Goal: Task Accomplishment & Management: Manage account settings

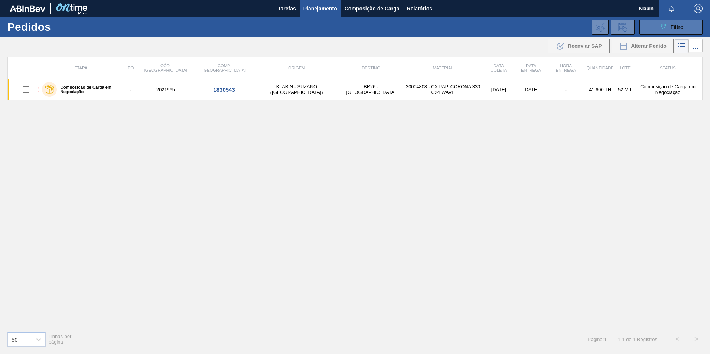
click at [661, 29] on icon "089F7B8B-B2A5-4AFE-B5C0-19BA573D28AC" at bounding box center [663, 27] width 9 height 9
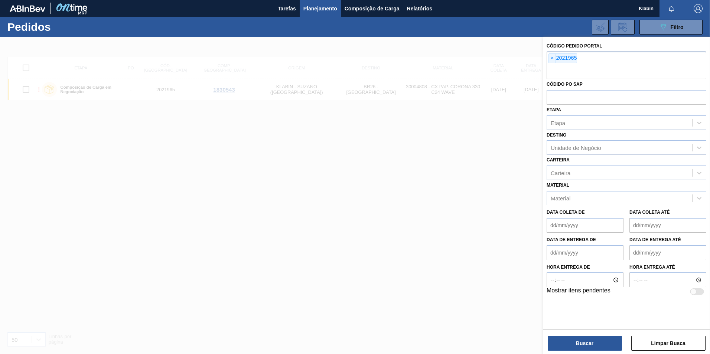
click at [554, 59] on span "×" at bounding box center [552, 58] width 7 height 9
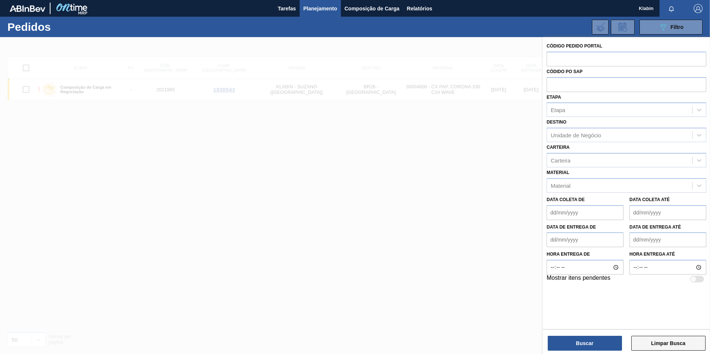
drag, startPoint x: 679, startPoint y: 337, endPoint x: 680, endPoint y: 349, distance: 12.7
click at [678, 339] on button "Limpar Busca" at bounding box center [668, 343] width 74 height 15
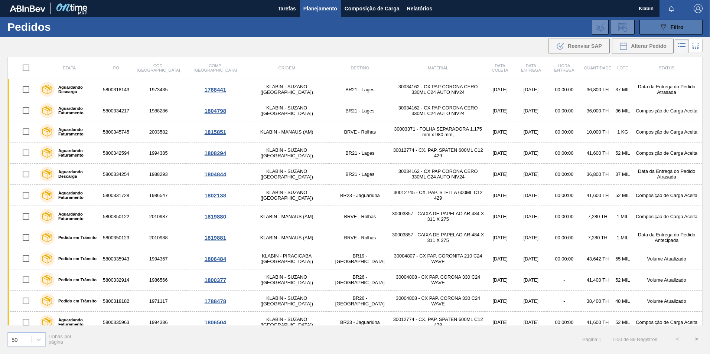
click at [672, 30] on div "089F7B8B-B2A5-4AFE-B5C0-19BA573D28AC Filtro" at bounding box center [671, 27] width 25 height 9
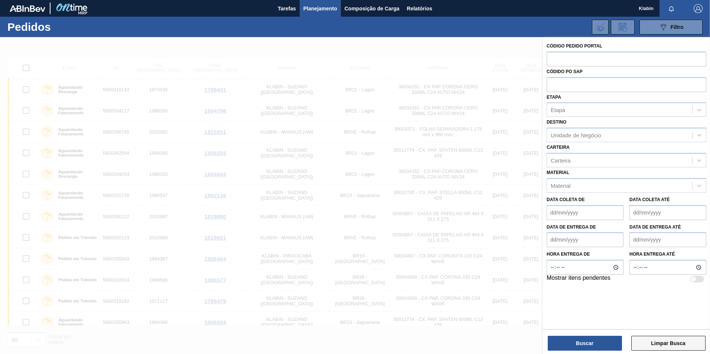
click at [671, 339] on button "Limpar Busca" at bounding box center [668, 343] width 74 height 15
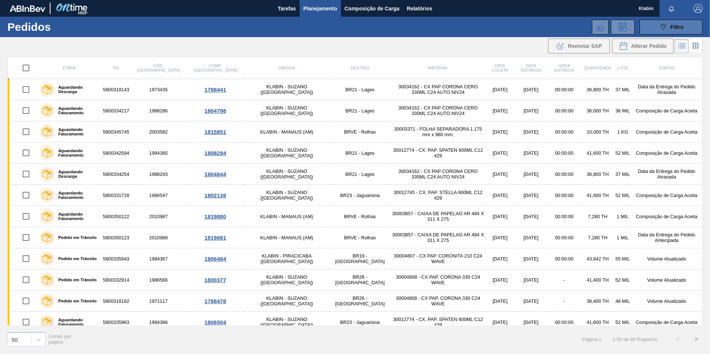
click at [661, 25] on icon at bounding box center [664, 27] width 6 height 6
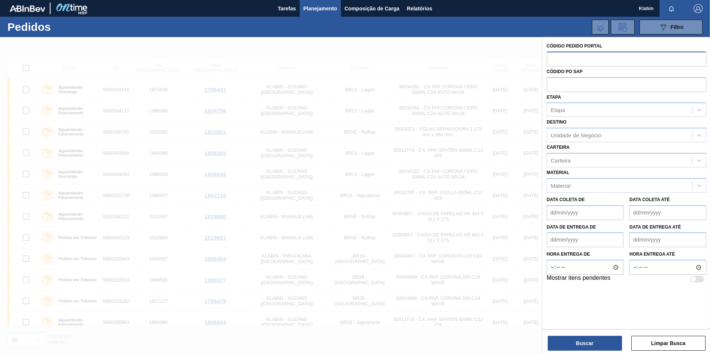
click at [563, 58] on input "text" at bounding box center [627, 59] width 160 height 14
click at [630, 61] on input "text" at bounding box center [627, 59] width 160 height 14
type input "2021964"
click at [600, 338] on button "Buscar" at bounding box center [585, 343] width 74 height 15
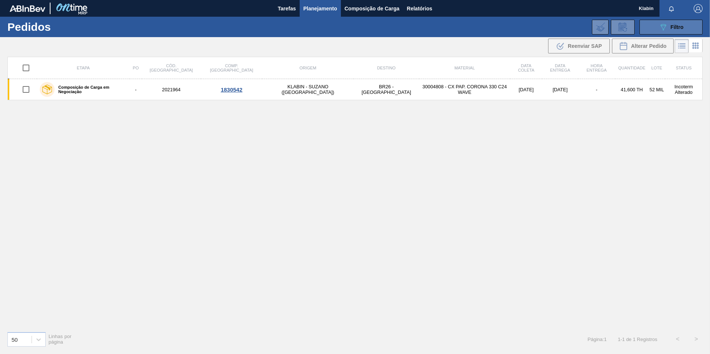
click at [661, 29] on icon "089F7B8B-B2A5-4AFE-B5C0-19BA573D28AC" at bounding box center [663, 27] width 9 height 9
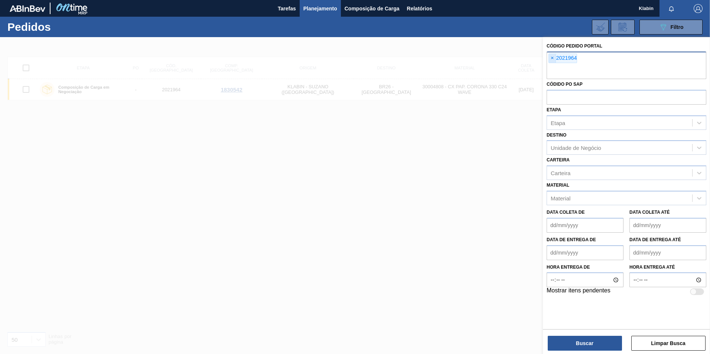
click at [553, 60] on span "×" at bounding box center [552, 58] width 7 height 9
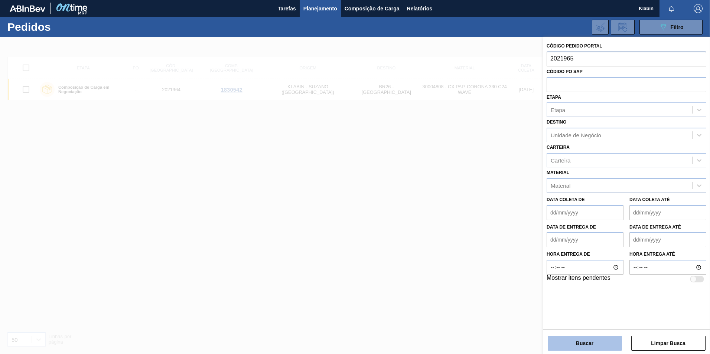
type input "2021965"
click at [601, 344] on button "Buscar" at bounding box center [585, 343] width 74 height 15
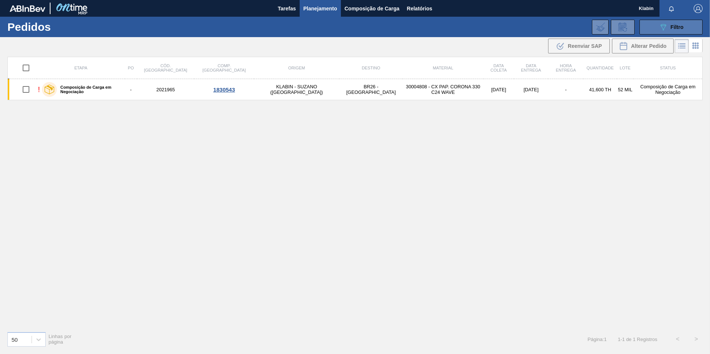
click at [655, 28] on button "089F7B8B-B2A5-4AFE-B5C0-19BA573D28AC Filtro" at bounding box center [671, 27] width 63 height 15
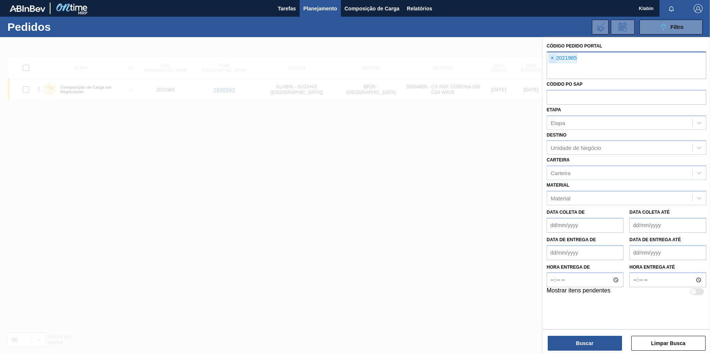
click at [550, 56] on span "×" at bounding box center [552, 58] width 7 height 9
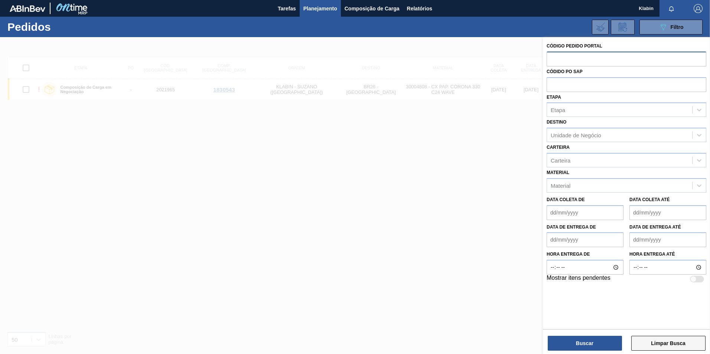
click at [661, 343] on button "Limpar Busca" at bounding box center [668, 343] width 74 height 15
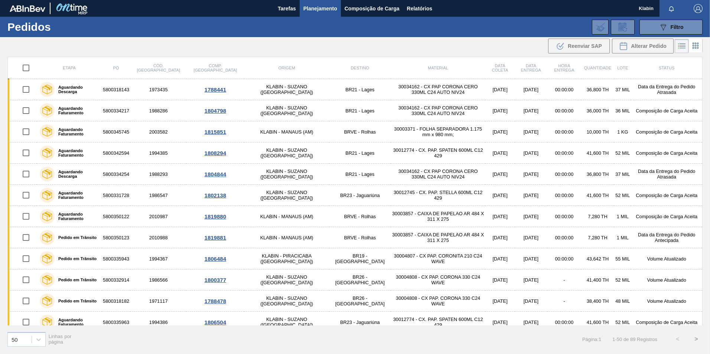
click at [369, 46] on div ".b{fill:var(--color-action-default)} Reenviar SAP Alterar Pedido" at bounding box center [355, 46] width 710 height 18
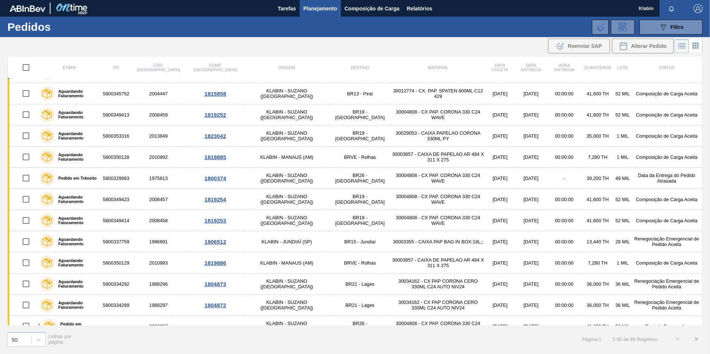
scroll to position [520, 0]
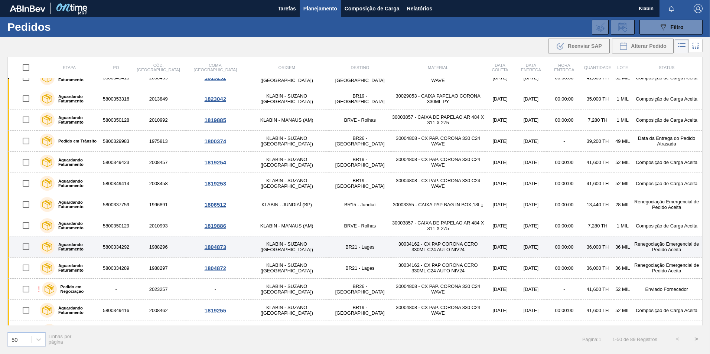
click at [643, 245] on td "Renegociação Emergencial de Pedido Aceita" at bounding box center [666, 247] width 71 height 21
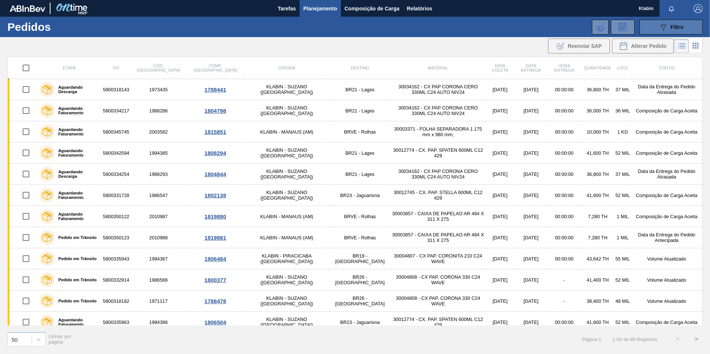
click at [656, 27] on button "089F7B8B-B2A5-4AFE-B5C0-19BA573D28AC Filtro" at bounding box center [671, 27] width 63 height 15
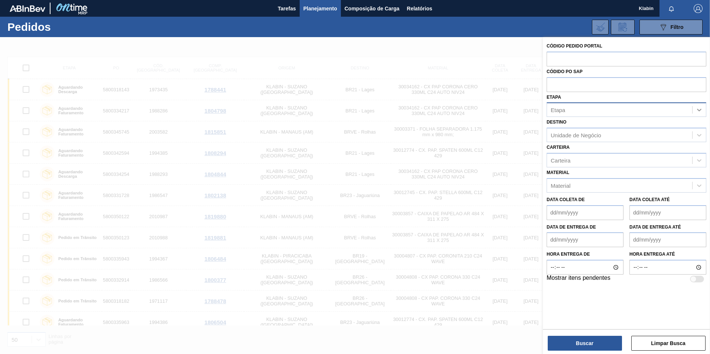
click at [706, 110] on div at bounding box center [699, 109] width 13 height 13
click at [702, 110] on icon at bounding box center [699, 109] width 7 height 7
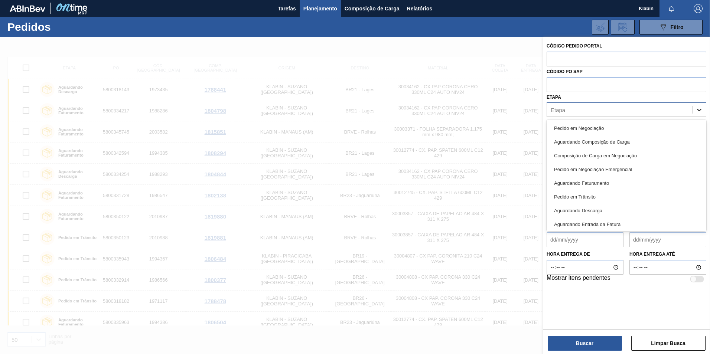
click at [702, 110] on icon at bounding box center [699, 109] width 7 height 7
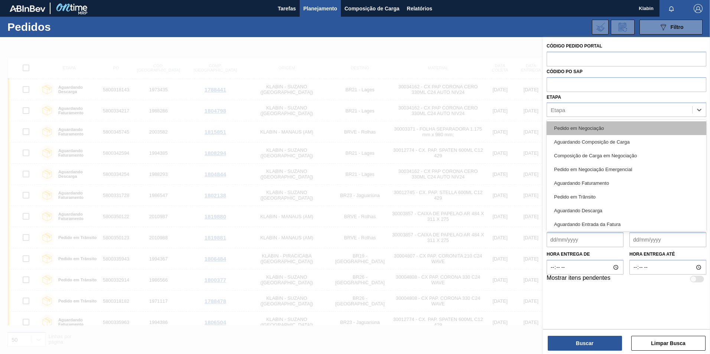
click at [606, 131] on div "Pedido em Negociação" at bounding box center [627, 128] width 160 height 14
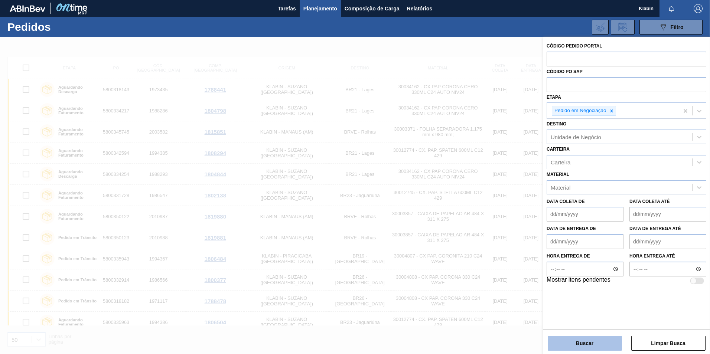
click at [589, 347] on button "Buscar" at bounding box center [585, 343] width 74 height 15
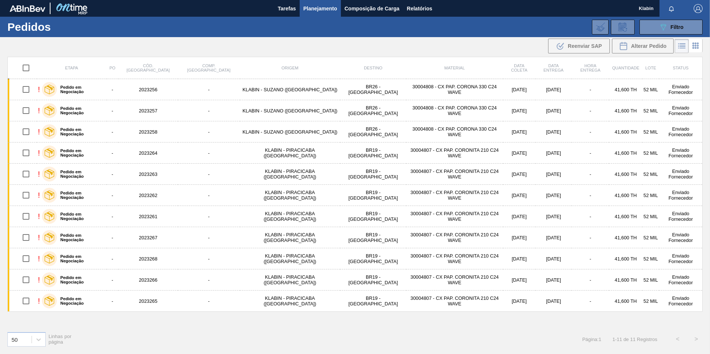
drag, startPoint x: 130, startPoint y: 295, endPoint x: 309, endPoint y: 329, distance: 182.2
click at [309, 329] on div "50 Linhas por página Página : 1 1 - 11 de 11 Registros < >" at bounding box center [355, 339] width 710 height 27
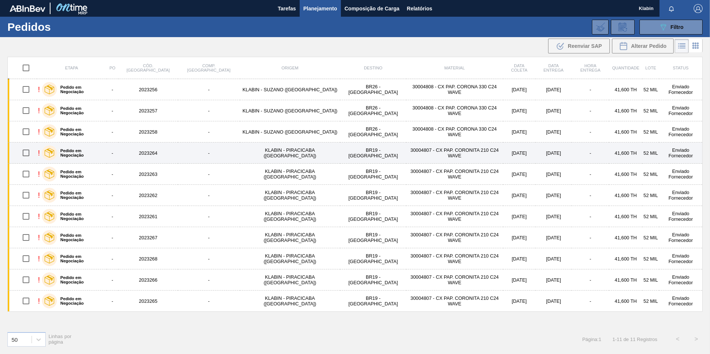
click at [28, 153] on input "checkbox" at bounding box center [26, 153] width 16 height 16
checkbox input "true"
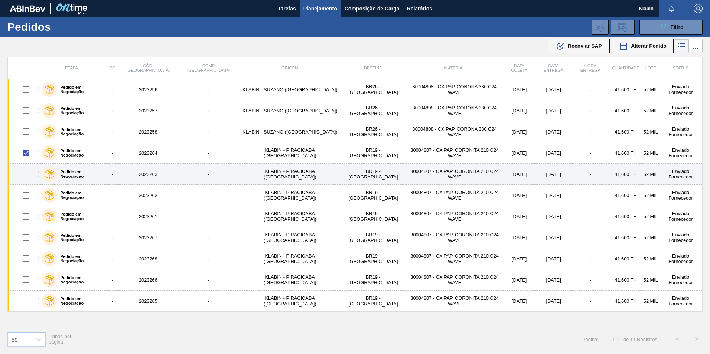
drag, startPoint x: 27, startPoint y: 172, endPoint x: 28, endPoint y: 178, distance: 6.3
click at [27, 172] on input "checkbox" at bounding box center [26, 174] width 16 height 16
checkbox input "true"
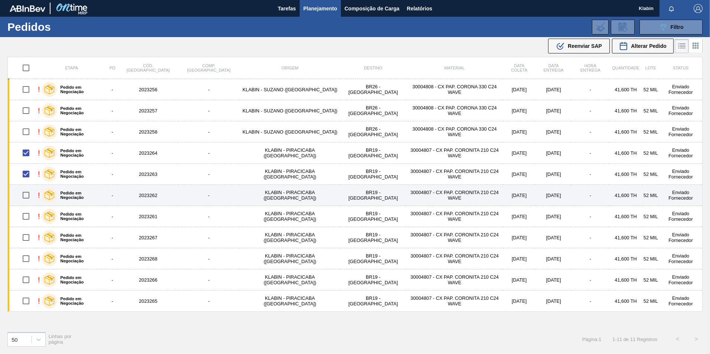
click at [29, 196] on input "checkbox" at bounding box center [26, 196] width 16 height 16
checkbox input "true"
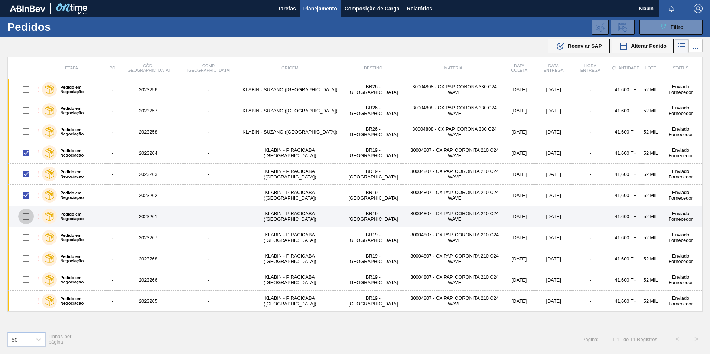
click at [27, 218] on input "checkbox" at bounding box center [26, 217] width 16 height 16
checkbox input "true"
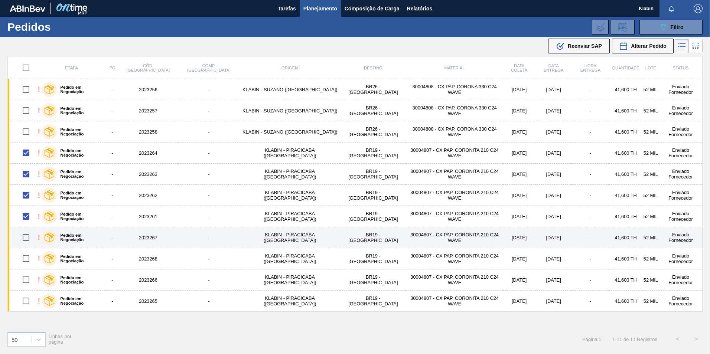
click at [26, 228] on td at bounding box center [22, 237] width 29 height 21
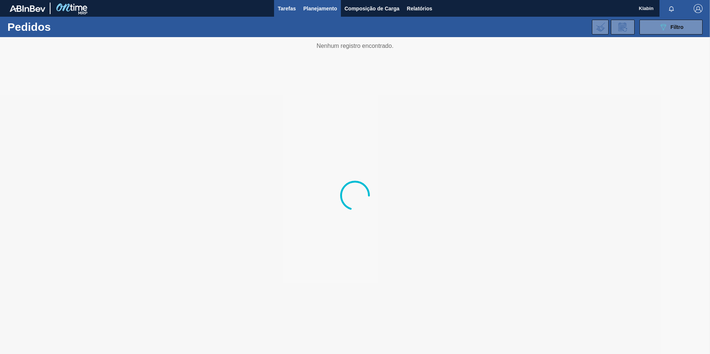
click at [295, 7] on span "Tarefas" at bounding box center [287, 8] width 18 height 9
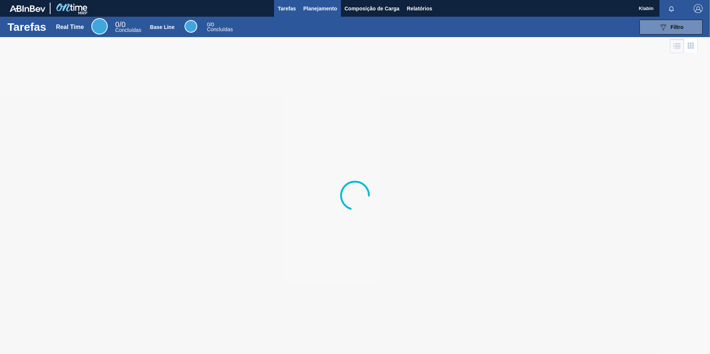
click at [319, 6] on span "Planejamento" at bounding box center [320, 8] width 34 height 9
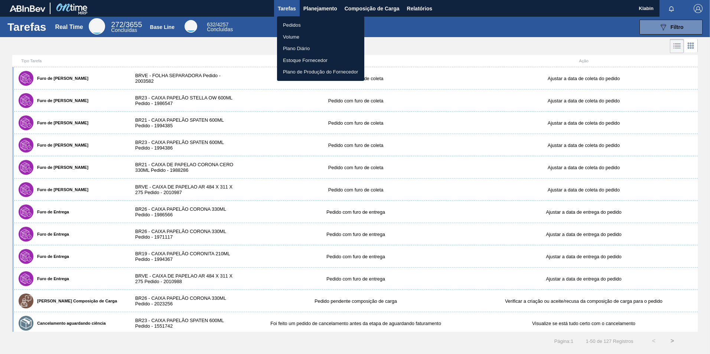
click at [668, 32] on div at bounding box center [355, 177] width 710 height 354
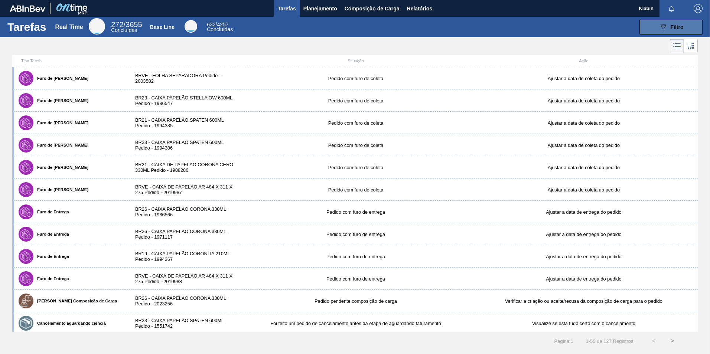
click at [671, 27] on span "Filtro" at bounding box center [677, 27] width 13 height 6
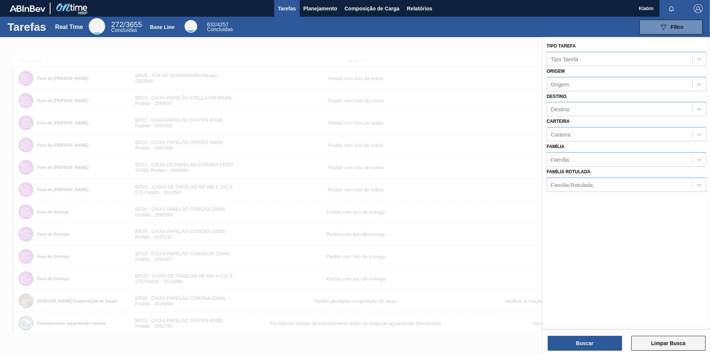
click at [671, 347] on button "Limpar Busca" at bounding box center [668, 343] width 74 height 15
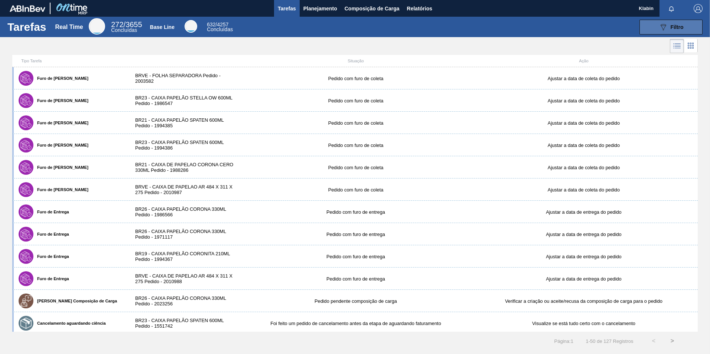
click at [678, 30] on div "089F7B8B-B2A5-4AFE-B5C0-19BA573D28AC Filtro" at bounding box center [671, 27] width 25 height 9
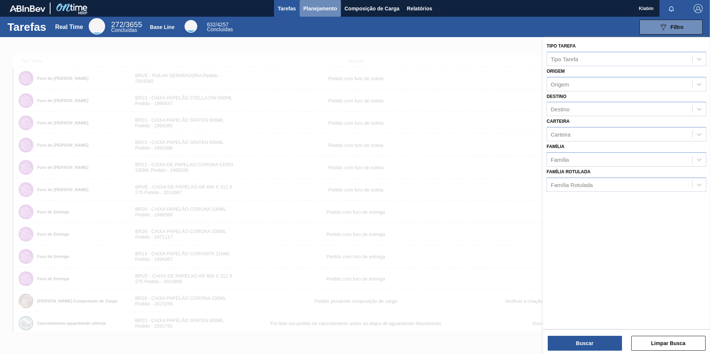
click at [325, 10] on span "Planejamento" at bounding box center [320, 8] width 34 height 9
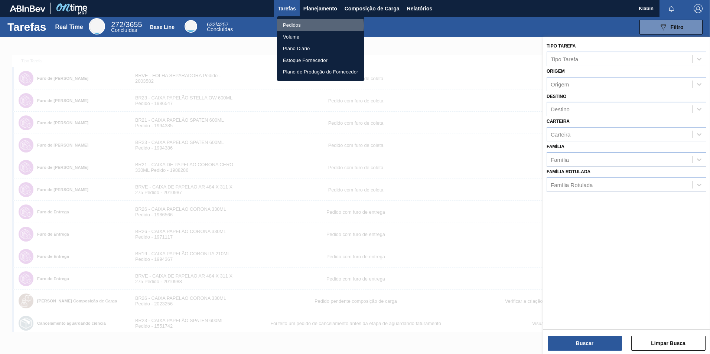
click at [314, 26] on li "Pedidos" at bounding box center [320, 25] width 87 height 12
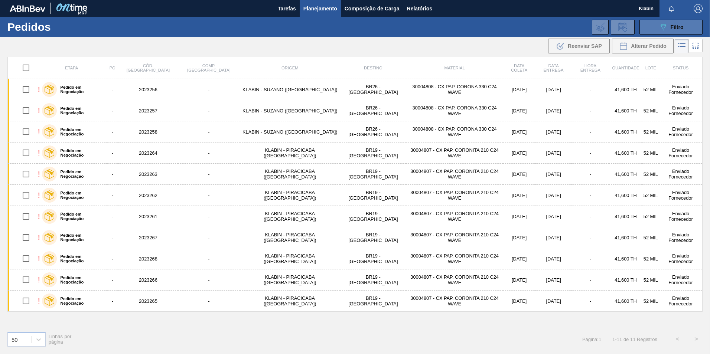
click at [689, 28] on button "089F7B8B-B2A5-4AFE-B5C0-19BA573D28AC Filtro" at bounding box center [671, 27] width 63 height 15
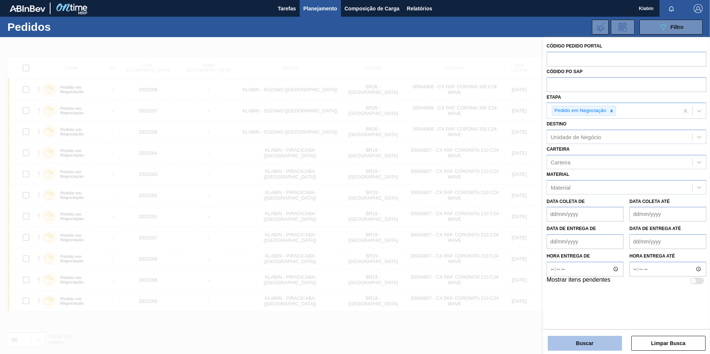
click at [598, 343] on button "Buscar" at bounding box center [585, 343] width 74 height 15
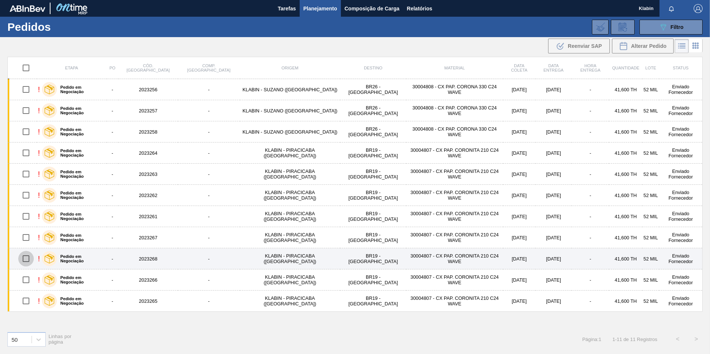
click at [26, 258] on input "checkbox" at bounding box center [26, 259] width 16 height 16
checkbox input "true"
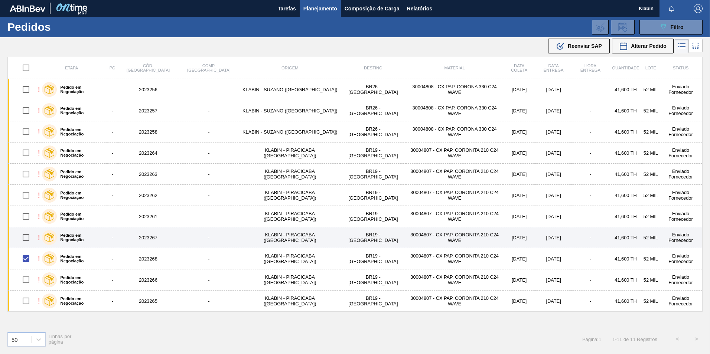
click at [27, 241] on input "checkbox" at bounding box center [26, 238] width 16 height 16
checkbox input "true"
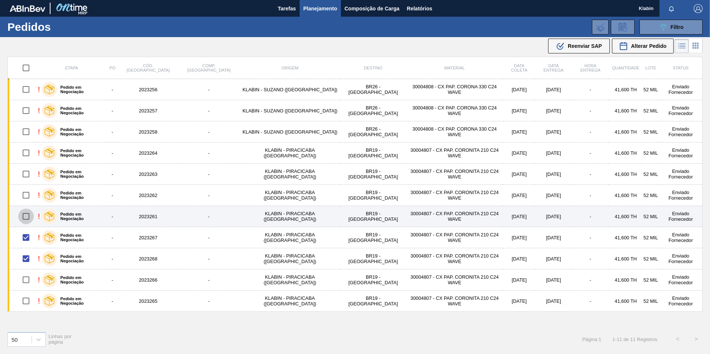
click at [29, 217] on input "checkbox" at bounding box center [26, 217] width 16 height 16
checkbox input "true"
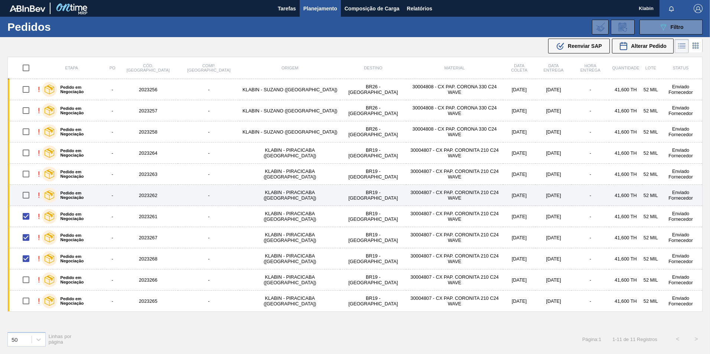
click at [28, 194] on input "checkbox" at bounding box center [26, 196] width 16 height 16
checkbox input "true"
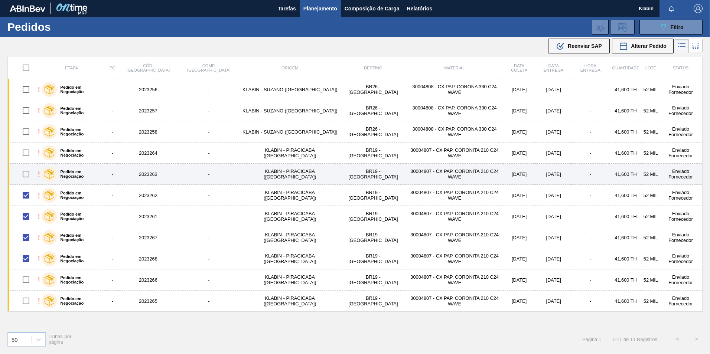
click at [26, 173] on input "checkbox" at bounding box center [26, 174] width 16 height 16
checkbox input "true"
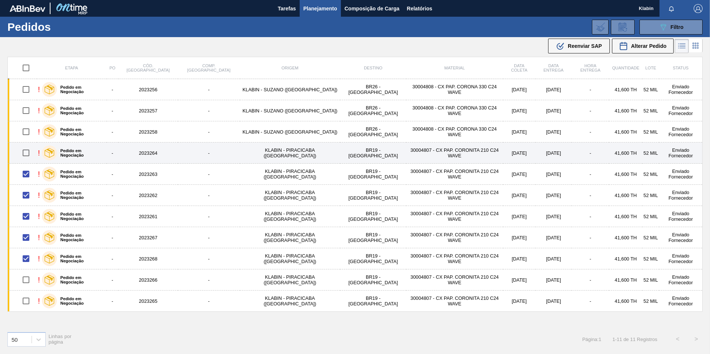
click at [29, 156] on input "checkbox" at bounding box center [26, 153] width 16 height 16
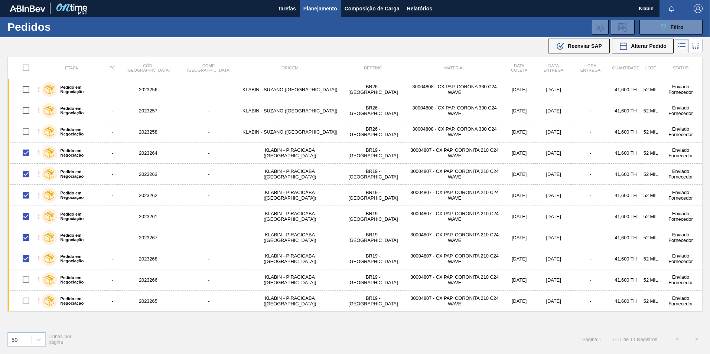
click at [575, 43] on span "Reenviar SAP" at bounding box center [585, 46] width 34 height 6
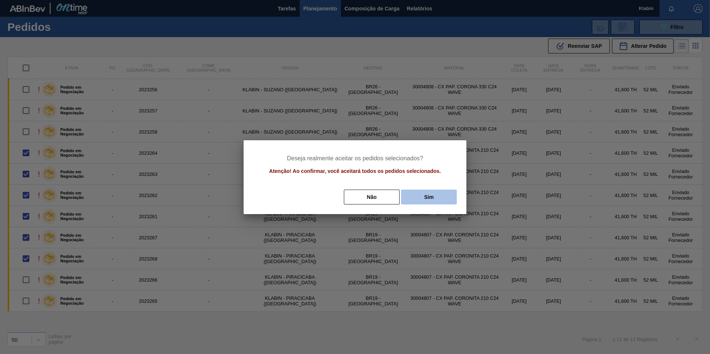
click at [426, 195] on button "Sim" at bounding box center [429, 197] width 56 height 15
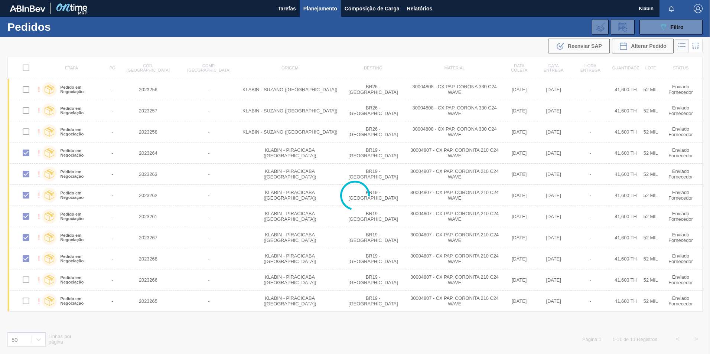
checkbox input "false"
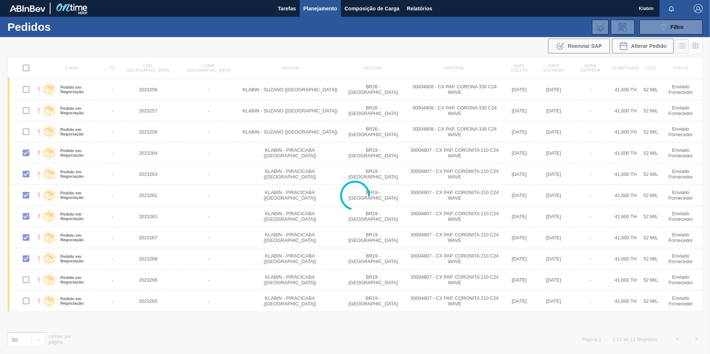
checkbox input "false"
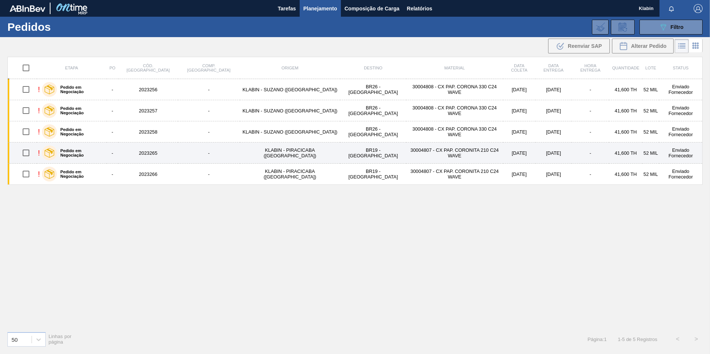
drag, startPoint x: 29, startPoint y: 153, endPoint x: 30, endPoint y: 157, distance: 4.2
click at [29, 153] on input "checkbox" at bounding box center [26, 153] width 16 height 16
checkbox input "true"
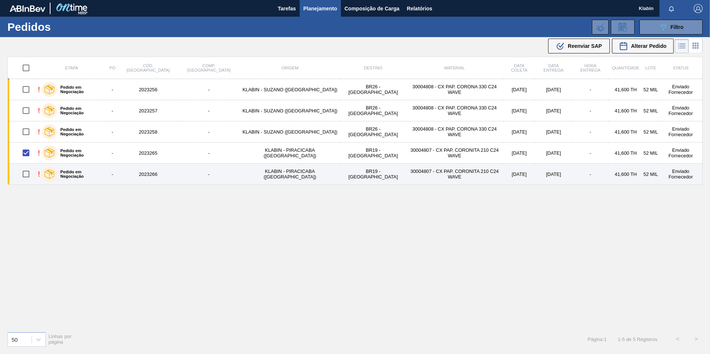
click at [29, 173] on input "checkbox" at bounding box center [26, 174] width 16 height 16
checkbox input "true"
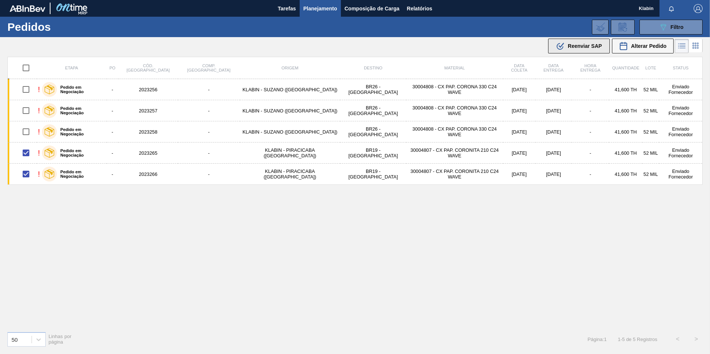
click at [595, 44] on span "Reenviar SAP" at bounding box center [585, 46] width 34 height 6
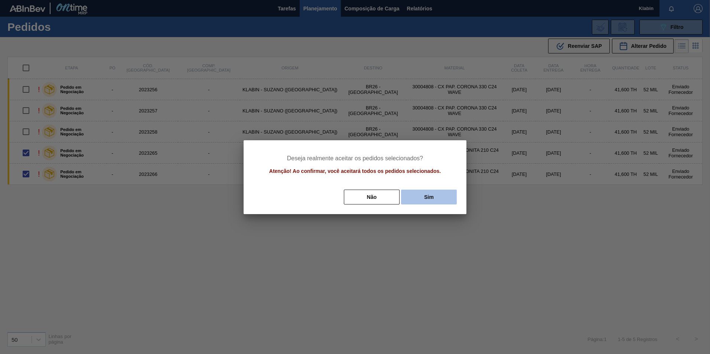
click at [417, 193] on button "Sim" at bounding box center [429, 197] width 56 height 15
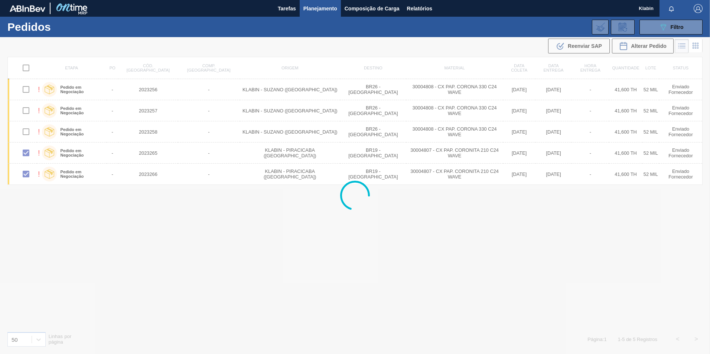
checkbox input "false"
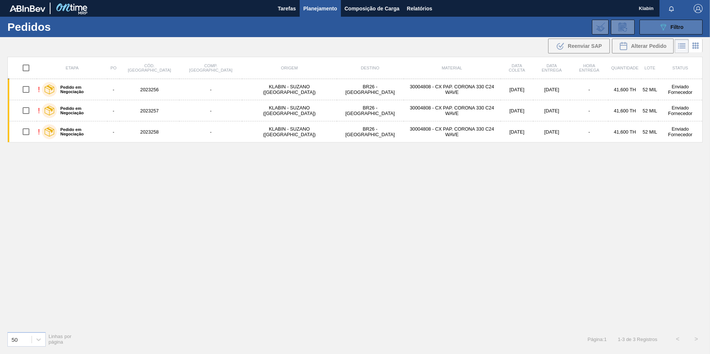
click at [664, 27] on icon "089F7B8B-B2A5-4AFE-B5C0-19BA573D28AC" at bounding box center [663, 27] width 9 height 9
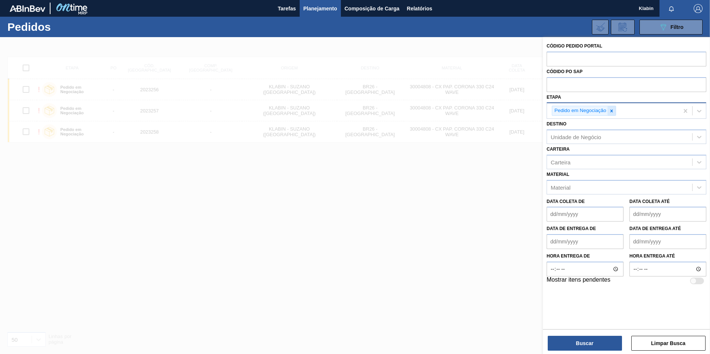
click at [612, 112] on icon at bounding box center [611, 110] width 5 height 5
click at [591, 58] on input "text" at bounding box center [627, 59] width 160 height 14
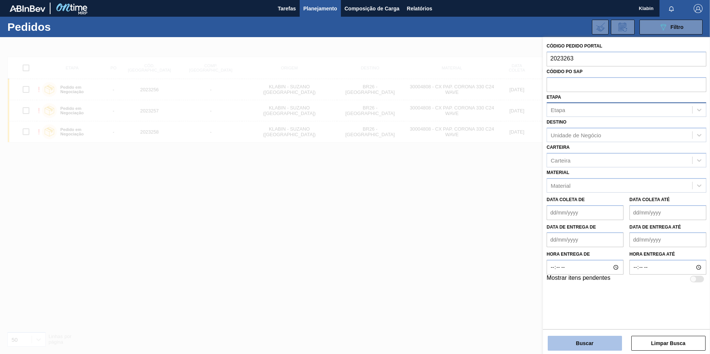
type input "2023263"
click at [592, 342] on button "Buscar" at bounding box center [585, 343] width 74 height 15
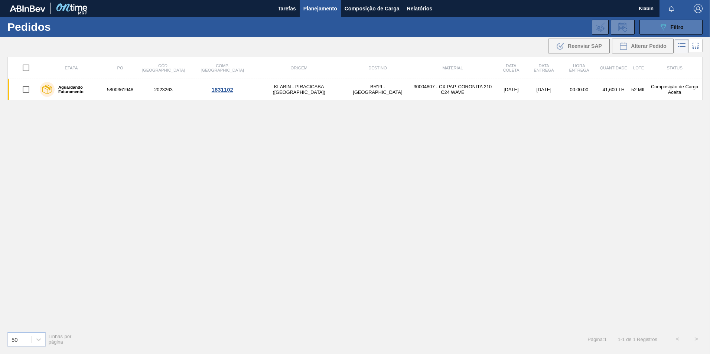
click at [663, 32] on button "089F7B8B-B2A5-4AFE-B5C0-19BA573D28AC Filtro" at bounding box center [671, 27] width 63 height 15
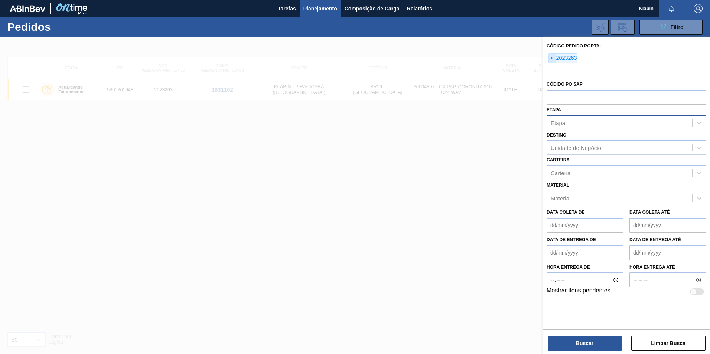
drag, startPoint x: 551, startPoint y: 54, endPoint x: 555, endPoint y: 58, distance: 5.3
click at [552, 54] on span "×" at bounding box center [552, 58] width 7 height 9
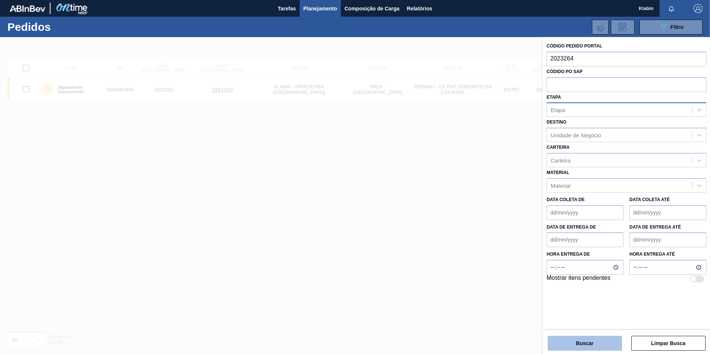
type input "2023264"
click at [599, 340] on button "Buscar" at bounding box center [585, 343] width 74 height 15
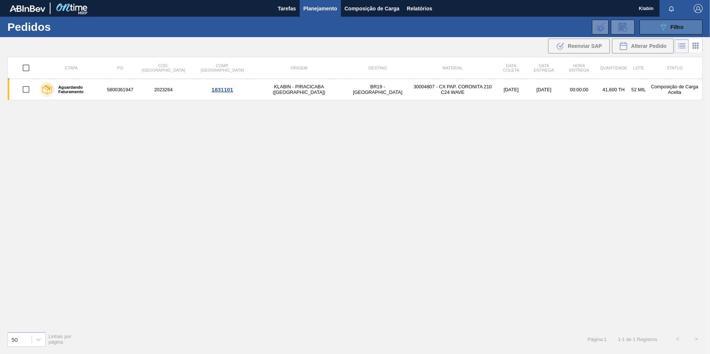
click at [668, 25] on div "089F7B8B-B2A5-4AFE-B5C0-19BA573D28AC Filtro" at bounding box center [671, 27] width 25 height 9
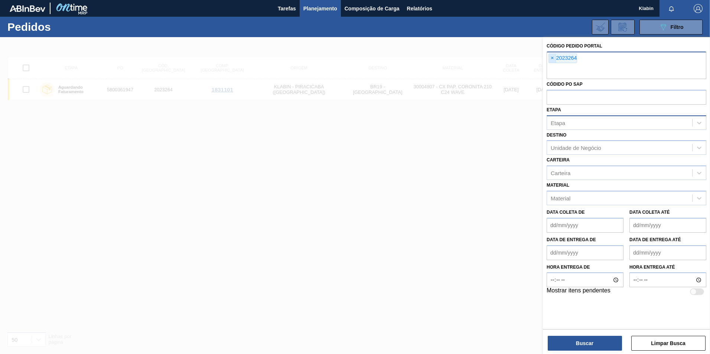
click at [551, 57] on span "×" at bounding box center [552, 58] width 7 height 9
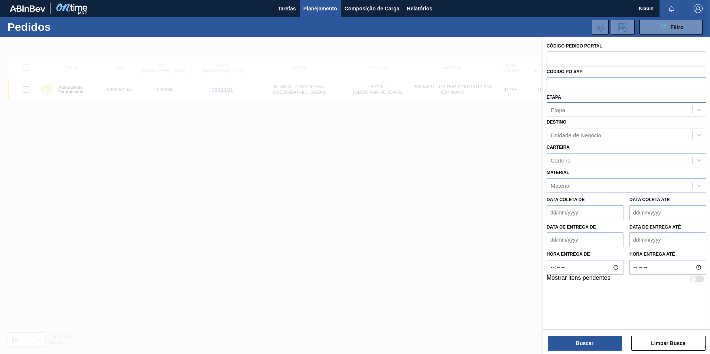
click at [551, 57] on input "text" at bounding box center [627, 59] width 160 height 14
type input "2023261"
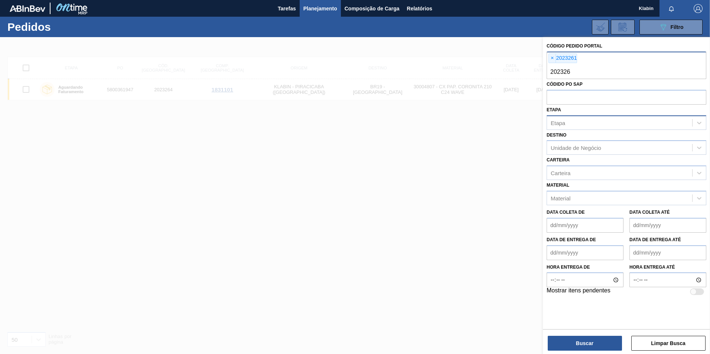
type input "2023262"
type input "2023267"
type input "2023268"
type input "2023265"
type input "2023266"
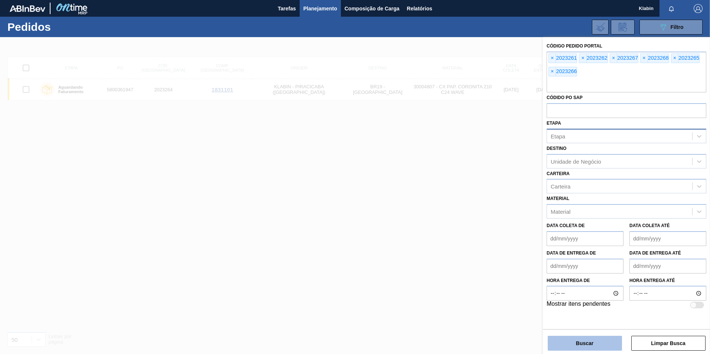
click at [591, 344] on button "Buscar" at bounding box center [585, 343] width 74 height 15
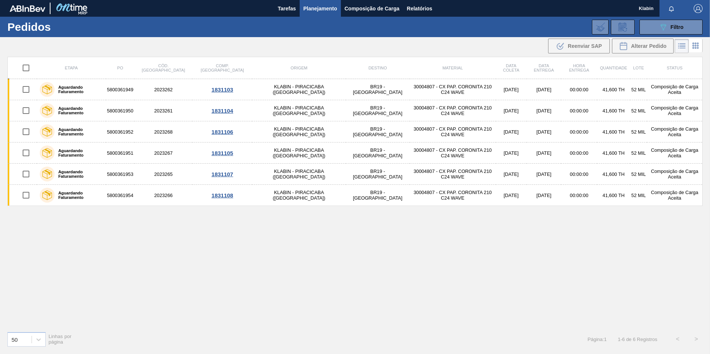
click at [491, 286] on div "Etapa PO Cód. Pedido Comp. Carga Origem Destino Material Data coleta Data entre…" at bounding box center [354, 191] width 695 height 269
click at [668, 26] on div "089F7B8B-B2A5-4AFE-B5C0-19BA573D28AC Filtro" at bounding box center [671, 27] width 25 height 9
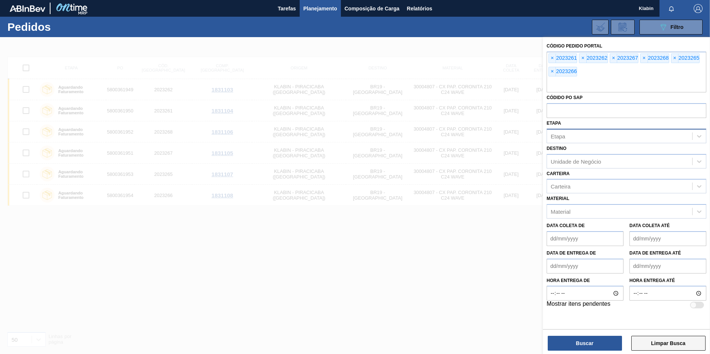
click at [658, 345] on button "Limpar Busca" at bounding box center [668, 343] width 74 height 15
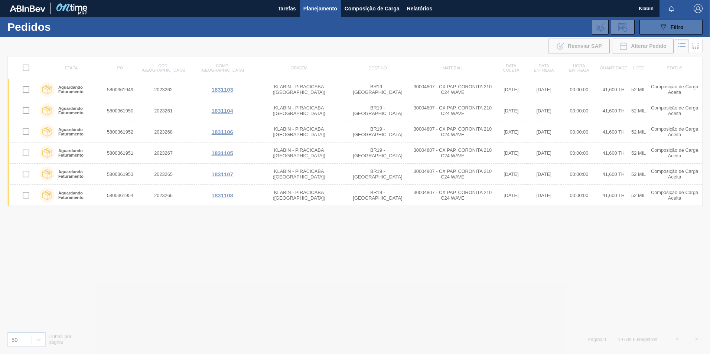
click at [654, 30] on button "089F7B8B-B2A5-4AFE-B5C0-19BA573D28AC Filtro" at bounding box center [671, 27] width 63 height 15
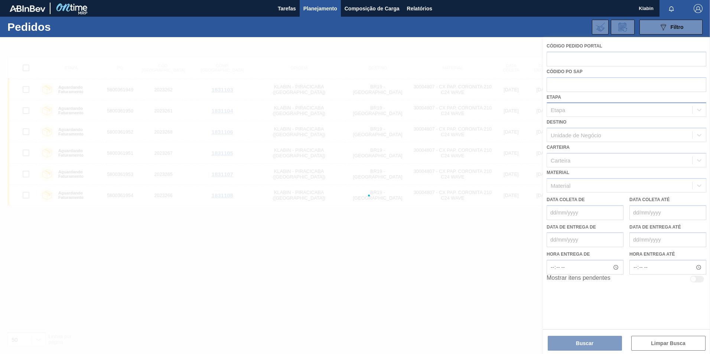
click at [596, 116] on div at bounding box center [355, 195] width 710 height 317
click at [595, 111] on div at bounding box center [355, 195] width 710 height 317
click at [675, 112] on div at bounding box center [355, 195] width 710 height 317
click at [668, 114] on div at bounding box center [355, 195] width 710 height 317
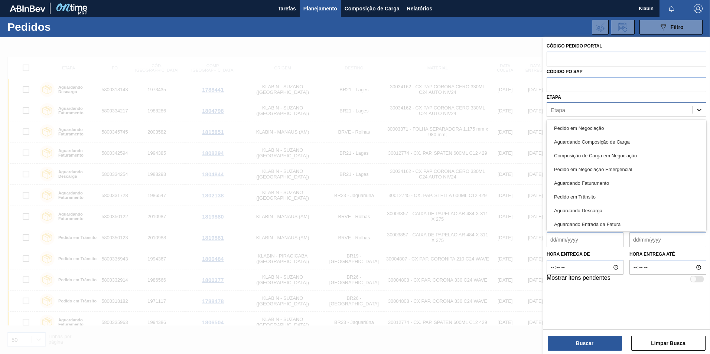
click at [699, 109] on icon at bounding box center [699, 109] width 7 height 7
click at [629, 126] on div "Pedido em Negociação" at bounding box center [627, 128] width 160 height 14
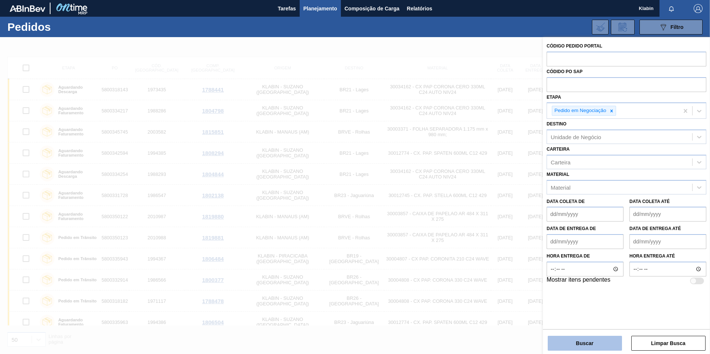
click at [599, 345] on button "Buscar" at bounding box center [585, 343] width 74 height 15
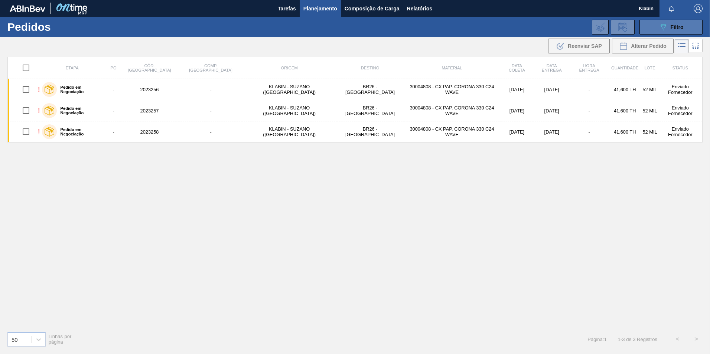
click at [653, 23] on button "089F7B8B-B2A5-4AFE-B5C0-19BA573D28AC Filtro" at bounding box center [671, 27] width 63 height 15
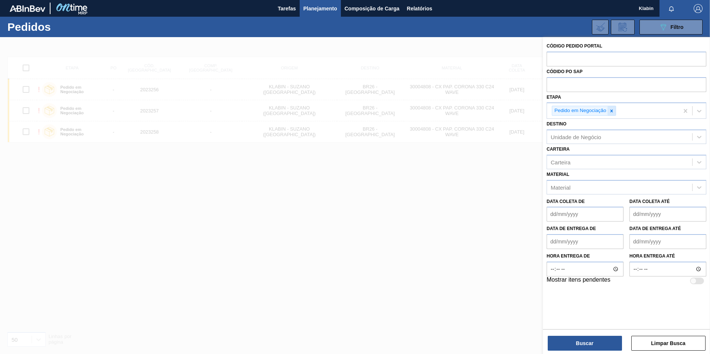
click at [612, 110] on icon at bounding box center [611, 110] width 5 height 5
click at [675, 345] on button "Limpar Busca" at bounding box center [668, 343] width 74 height 15
